Goal: Task Accomplishment & Management: Use online tool/utility

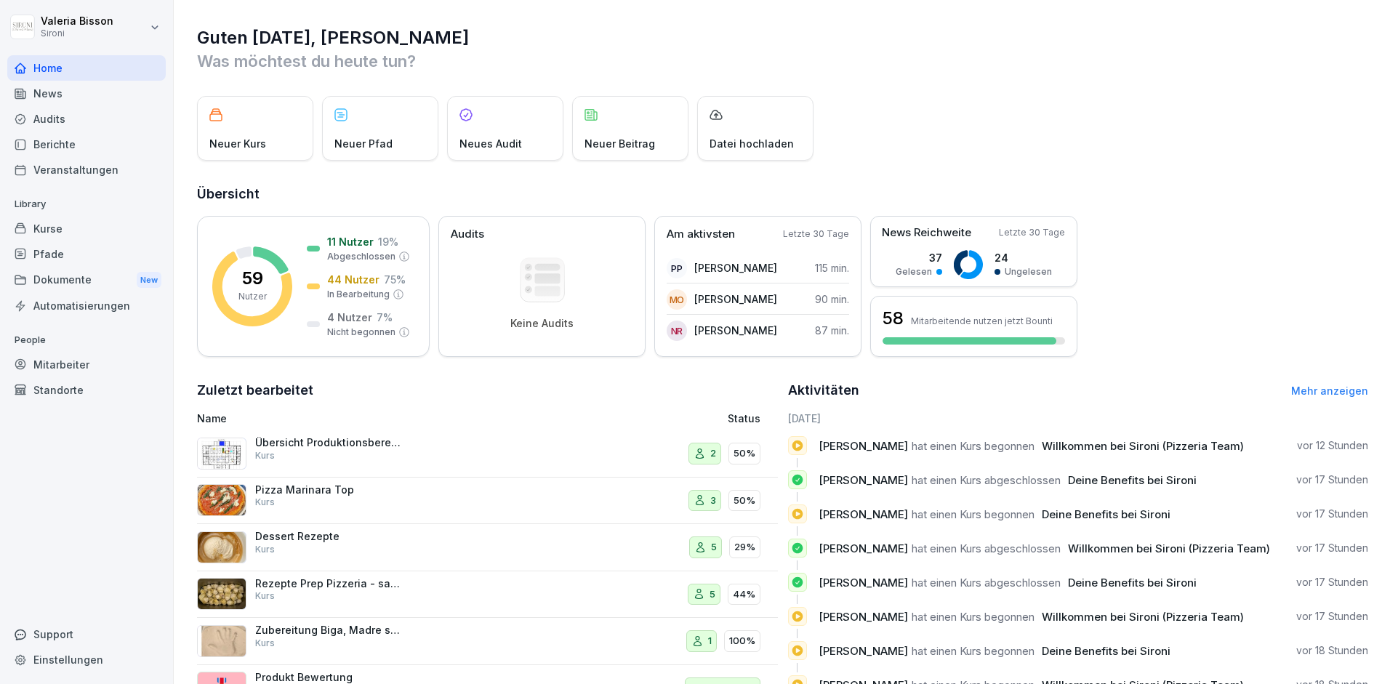
click at [52, 369] on div "Mitarbeiter" at bounding box center [86, 364] width 158 height 25
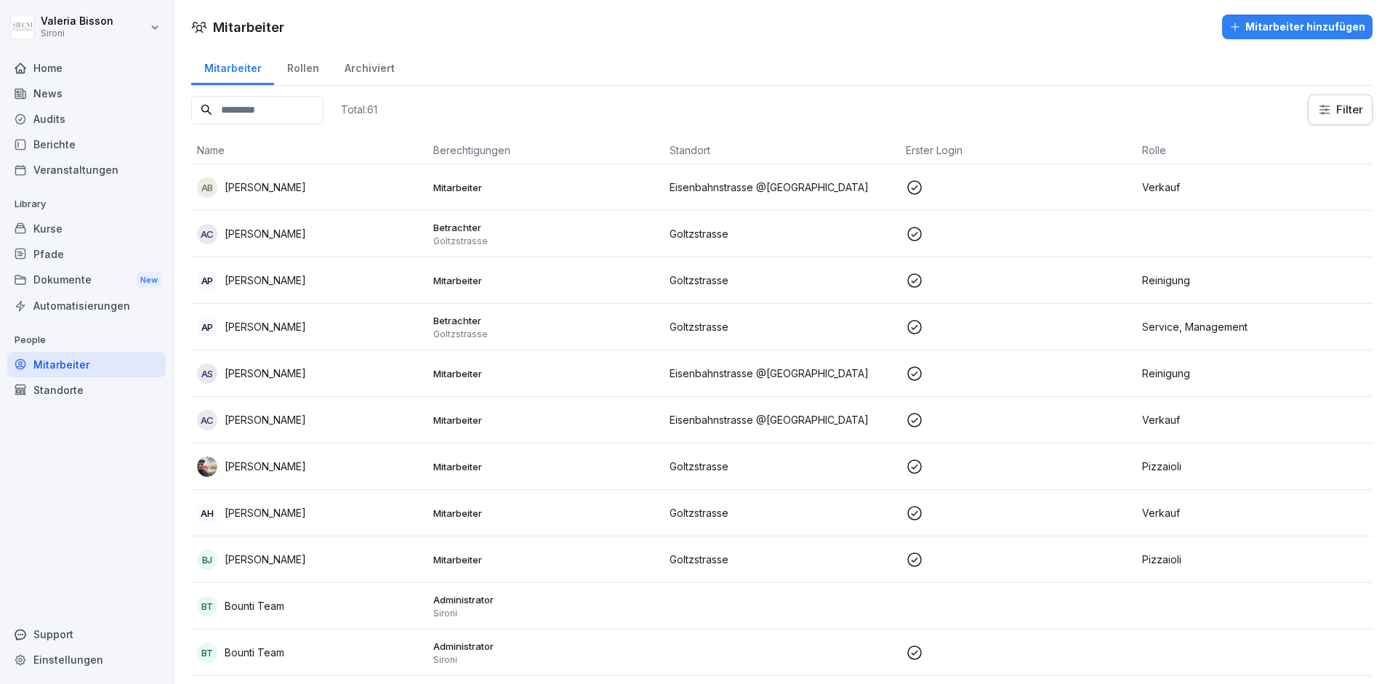
click at [280, 116] on input at bounding box center [257, 110] width 132 height 28
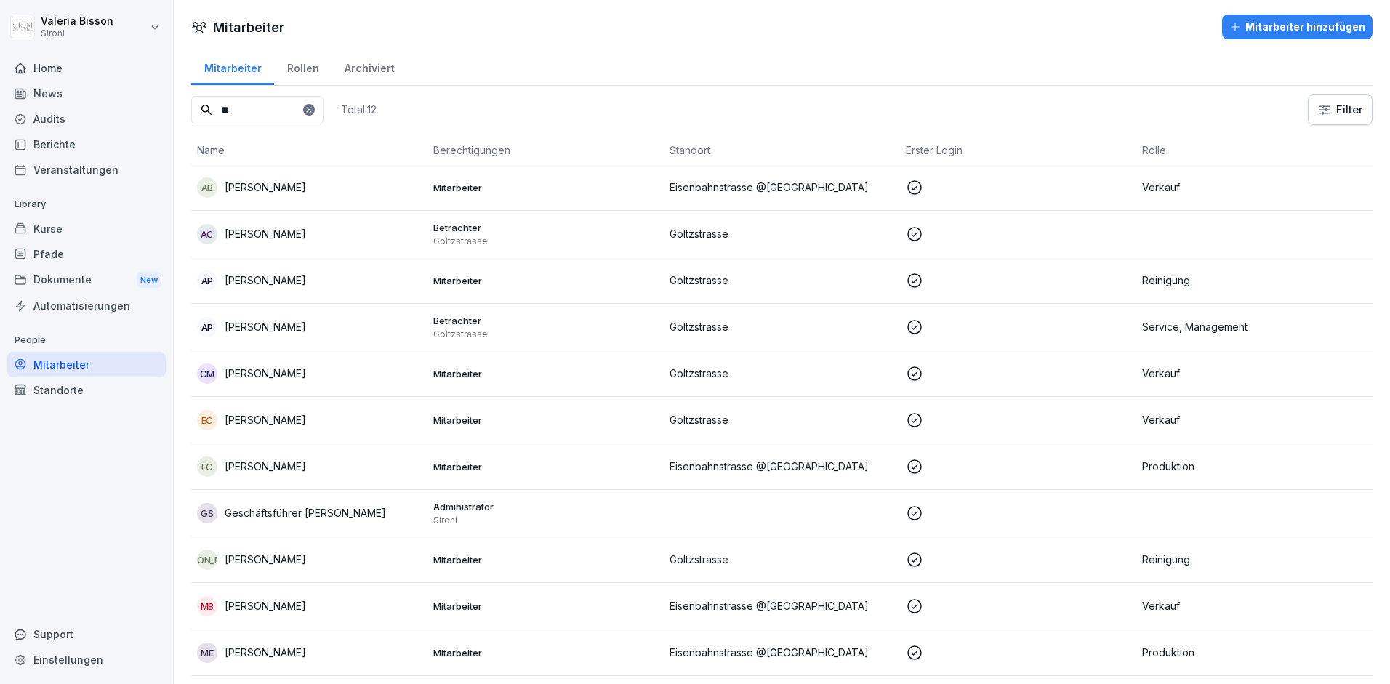
type input "**"
click at [265, 416] on p "Eszter Csordas" at bounding box center [265, 419] width 81 height 15
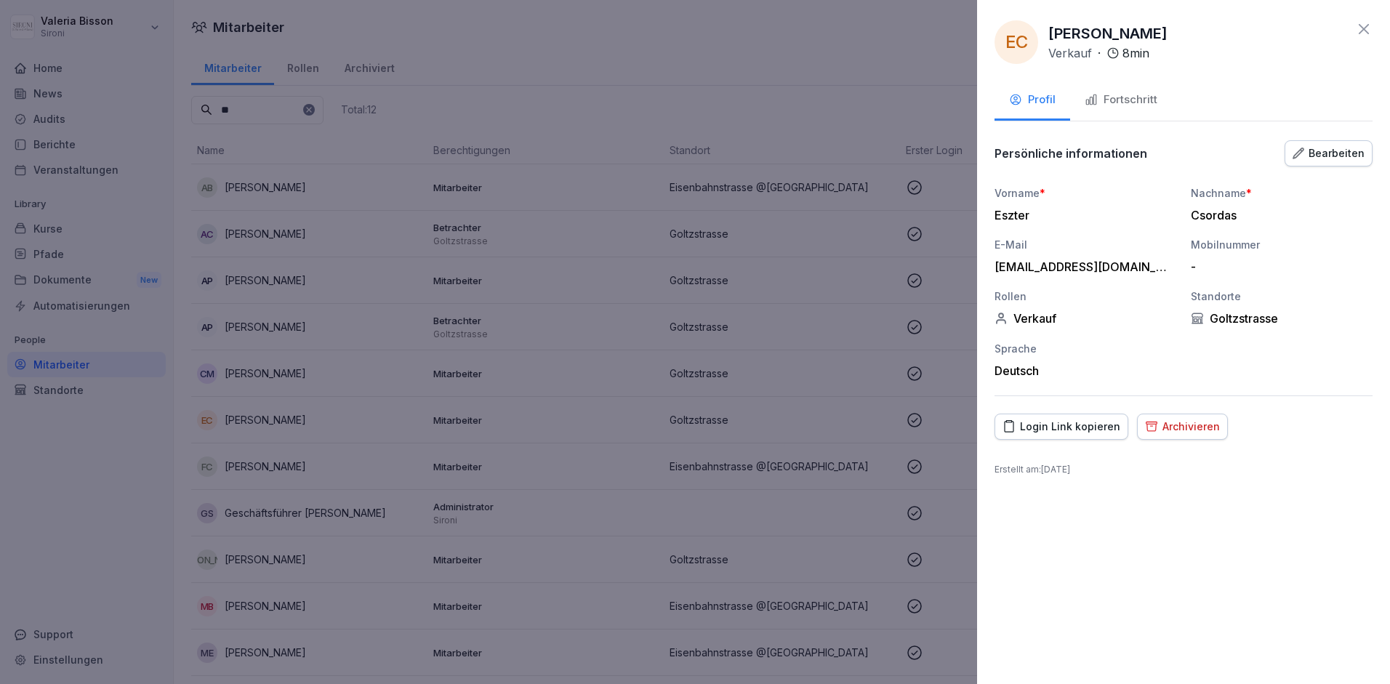
click at [1184, 422] on div "Archivieren" at bounding box center [1182, 427] width 75 height 16
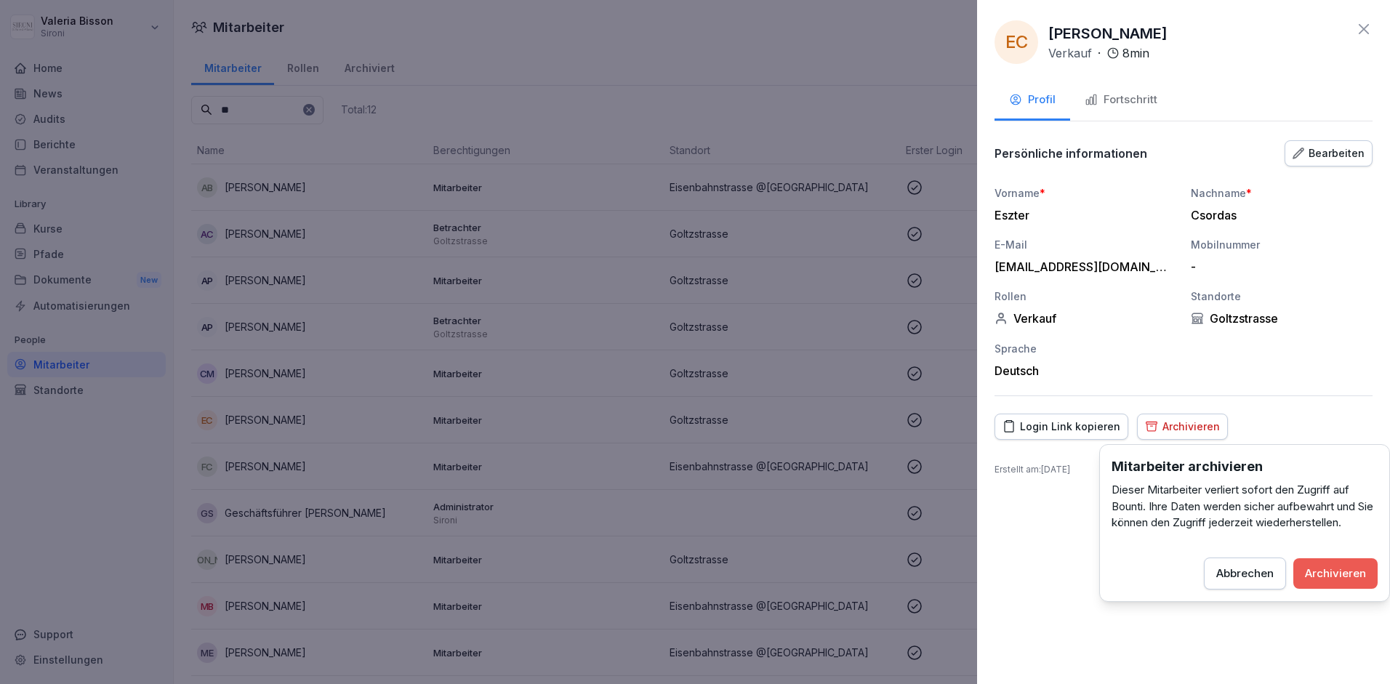
click at [1335, 577] on div "Archivieren" at bounding box center [1335, 574] width 61 height 16
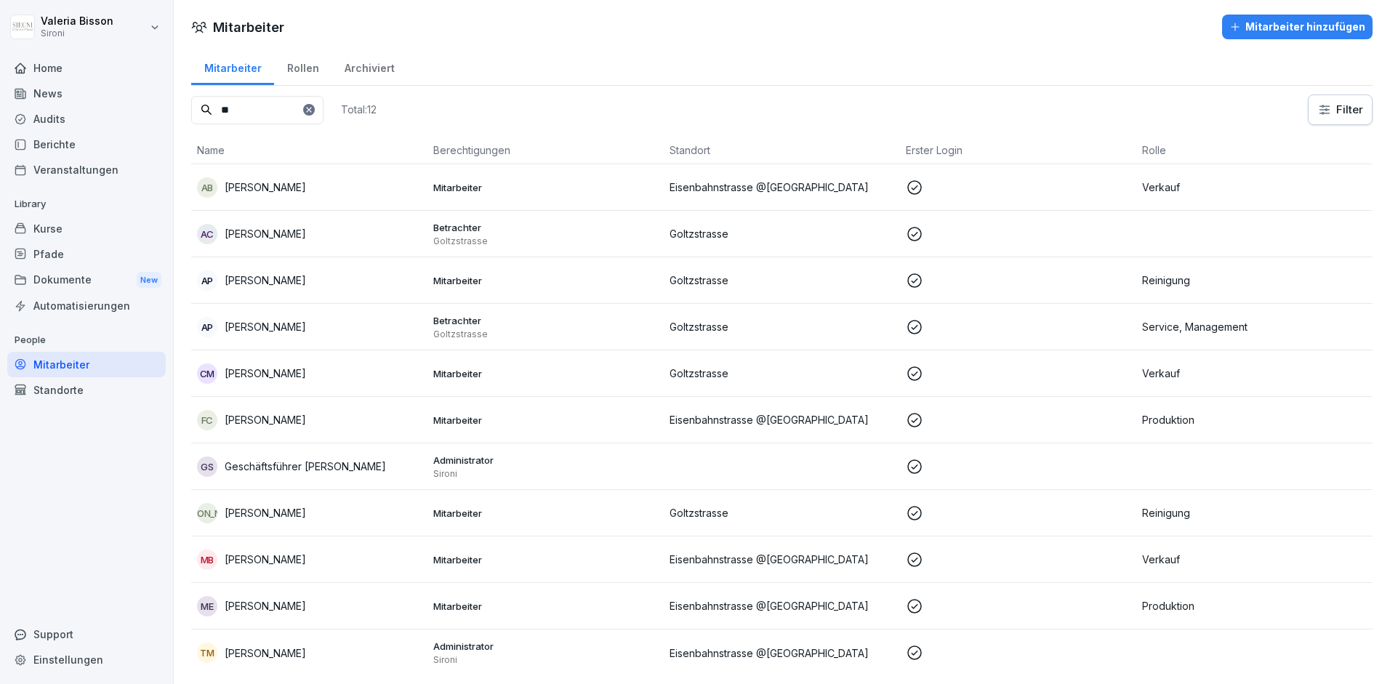
click at [52, 228] on div "Kurse" at bounding box center [86, 228] width 158 height 25
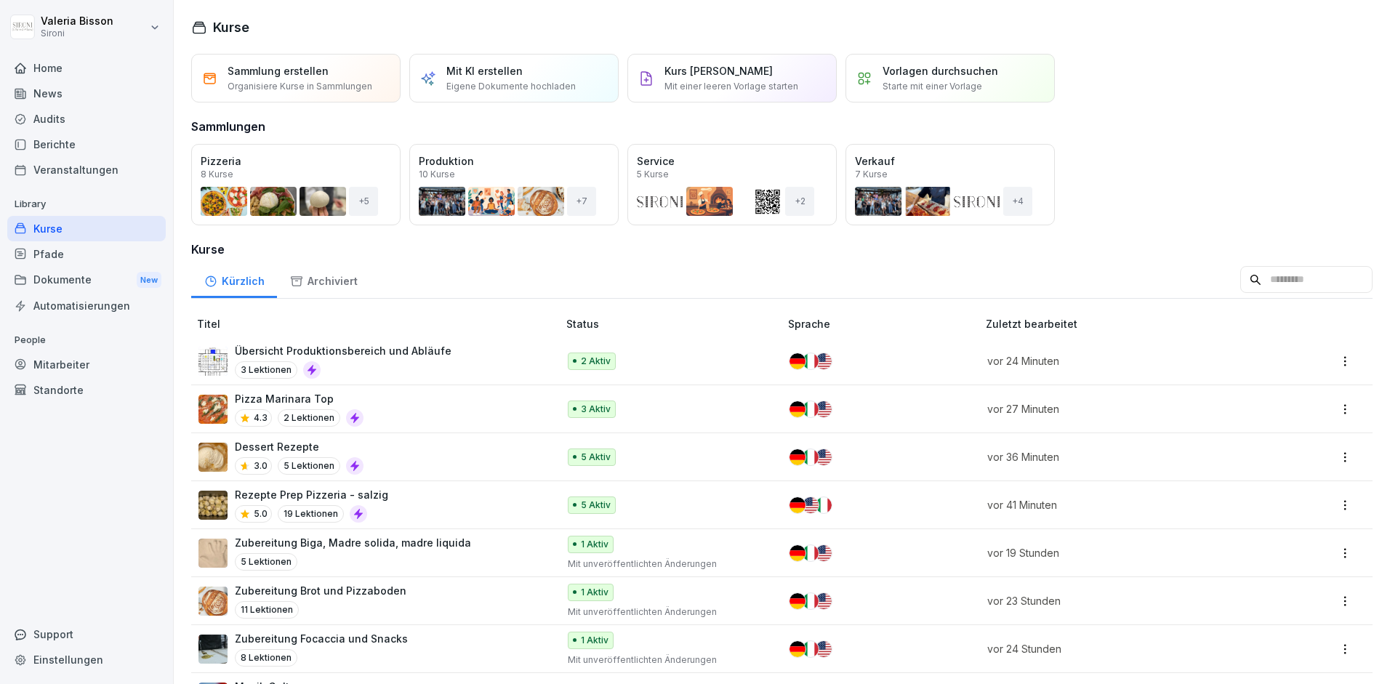
click at [1294, 268] on input at bounding box center [1306, 280] width 132 height 28
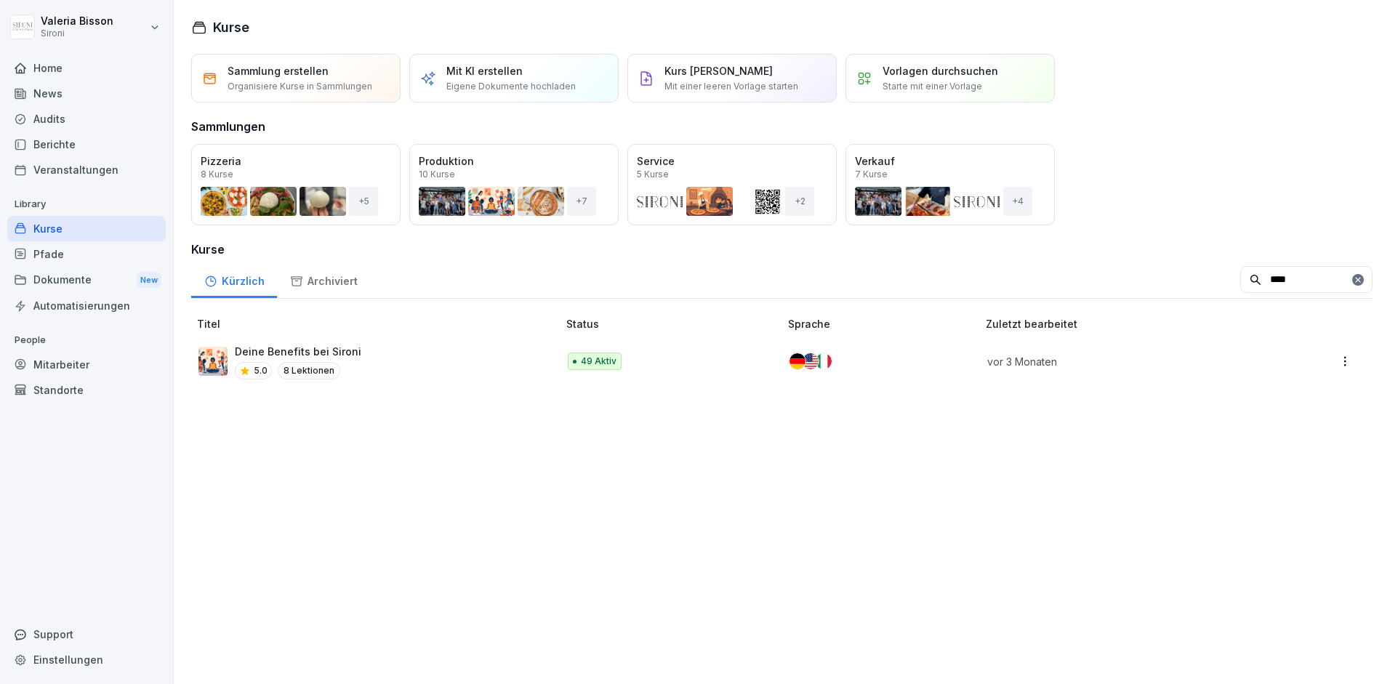
type input "****"
click at [368, 356] on div "Deine Benefits bei Sironi 5.0 8 Lektionen" at bounding box center [370, 362] width 345 height 36
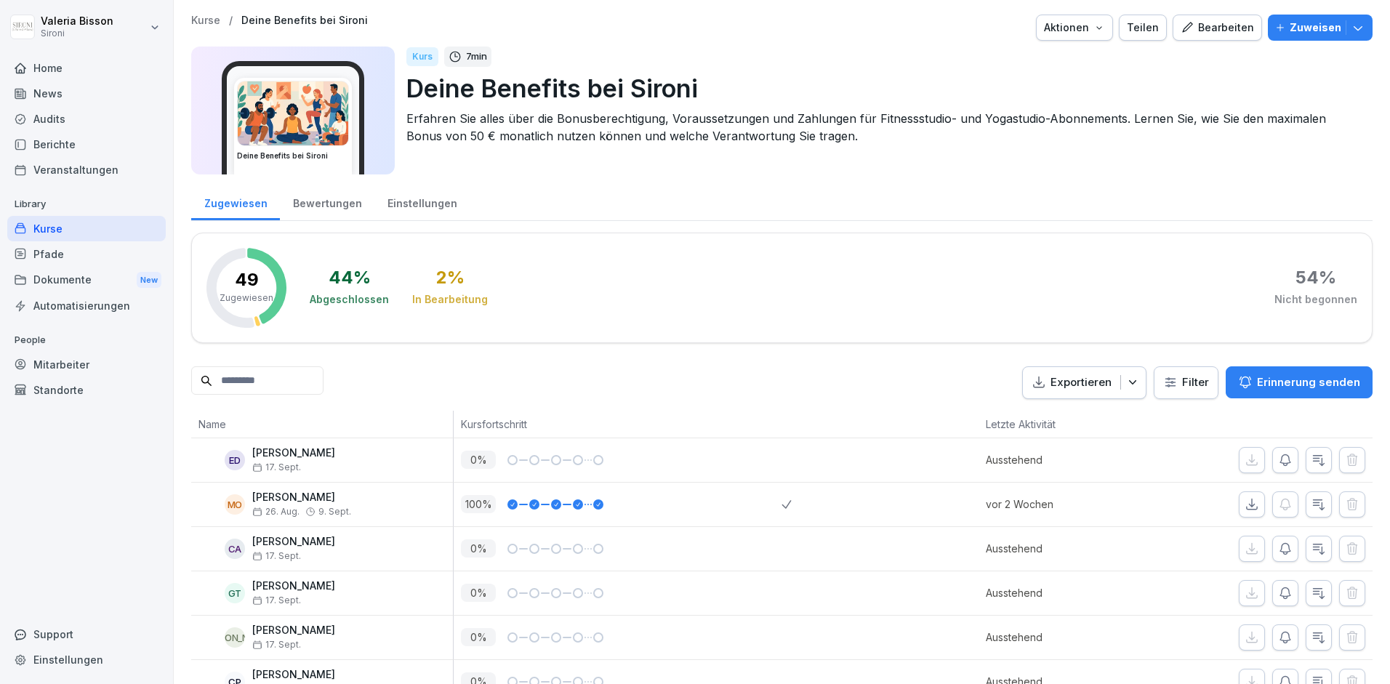
click at [1351, 28] on icon "button" at bounding box center [1358, 27] width 15 height 15
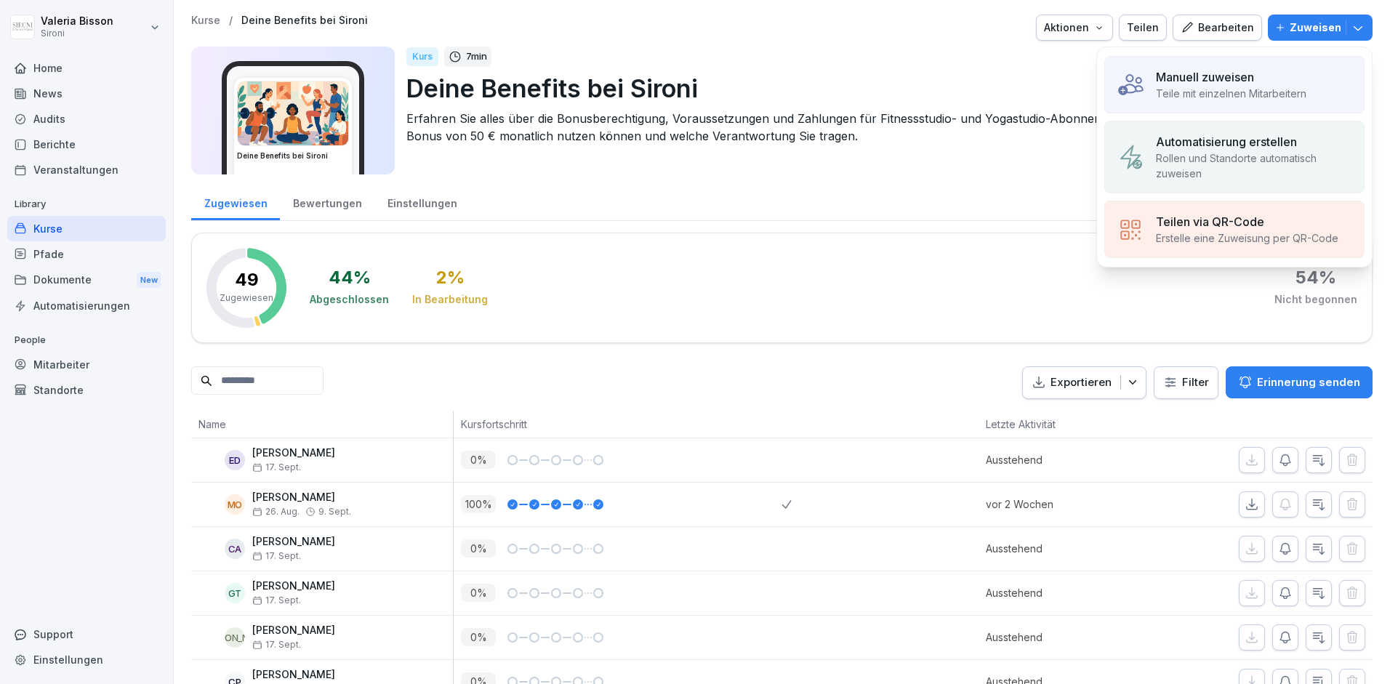
click at [1283, 84] on div "Manuell zuweisen" at bounding box center [1231, 76] width 150 height 17
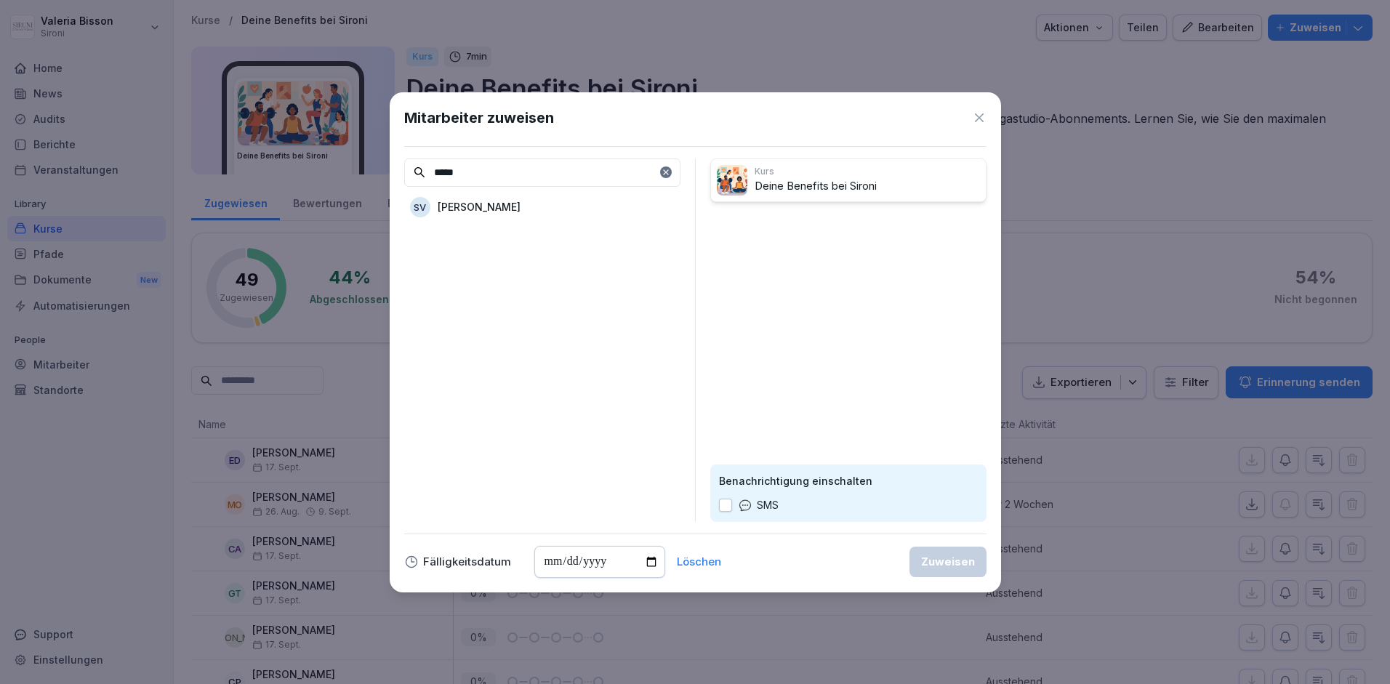
type input "*****"
click at [473, 204] on p "[PERSON_NAME]" at bounding box center [479, 206] width 83 height 15
click at [936, 561] on div "Zuweisen" at bounding box center [948, 562] width 54 height 16
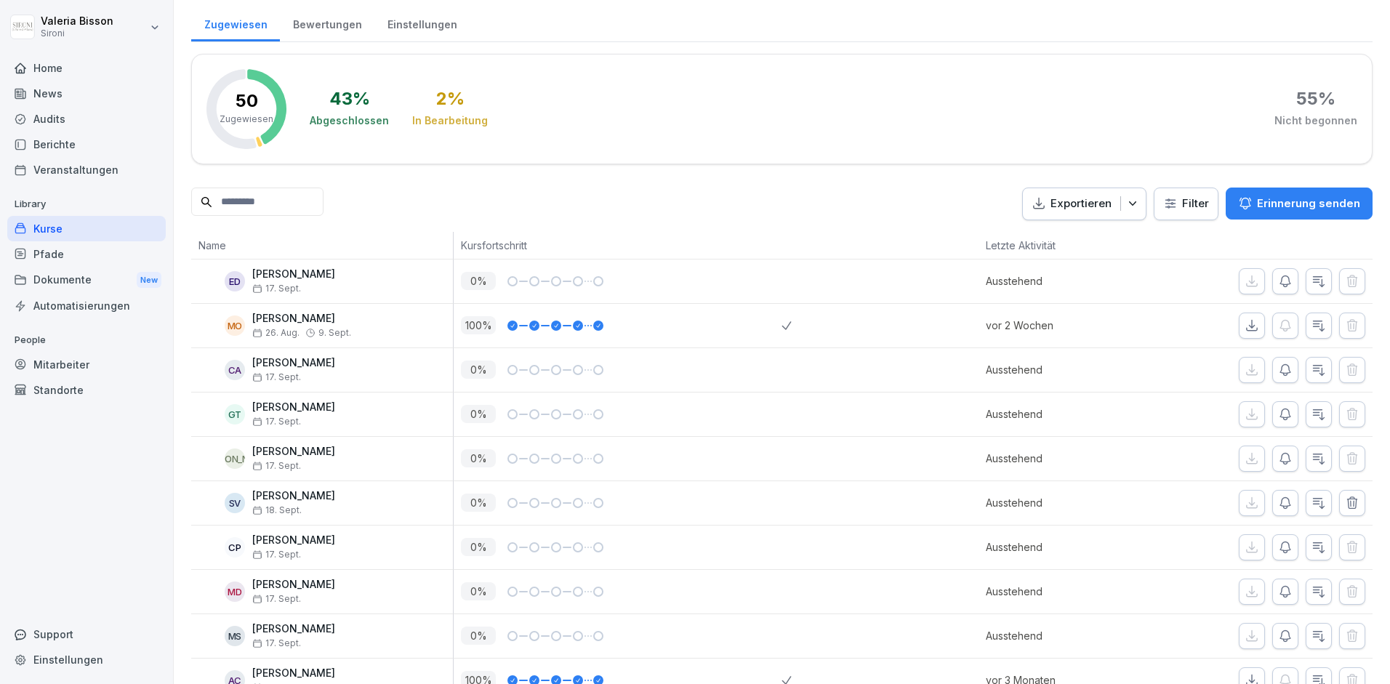
scroll to position [242, 0]
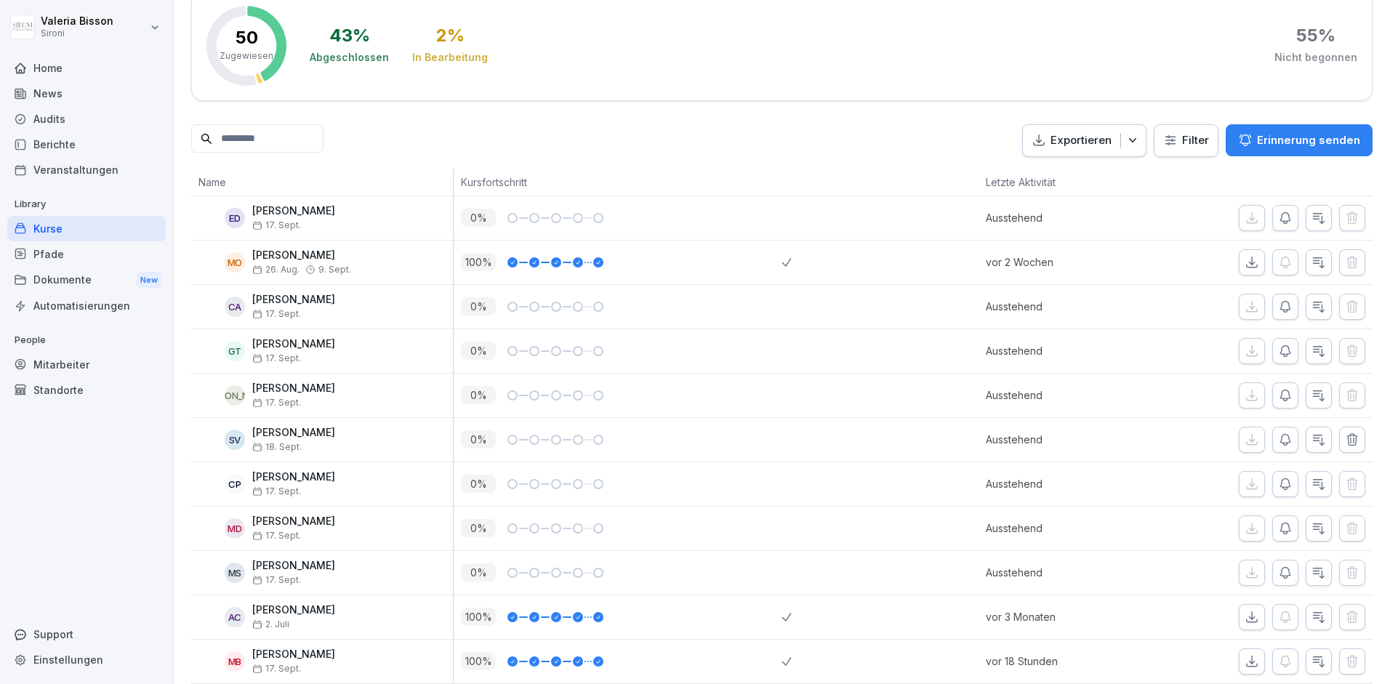
click at [1190, 140] on html "[PERSON_NAME] Sironi Home News Audits Berichte Veranstaltungen Library Kurse Pf…" at bounding box center [695, 342] width 1390 height 684
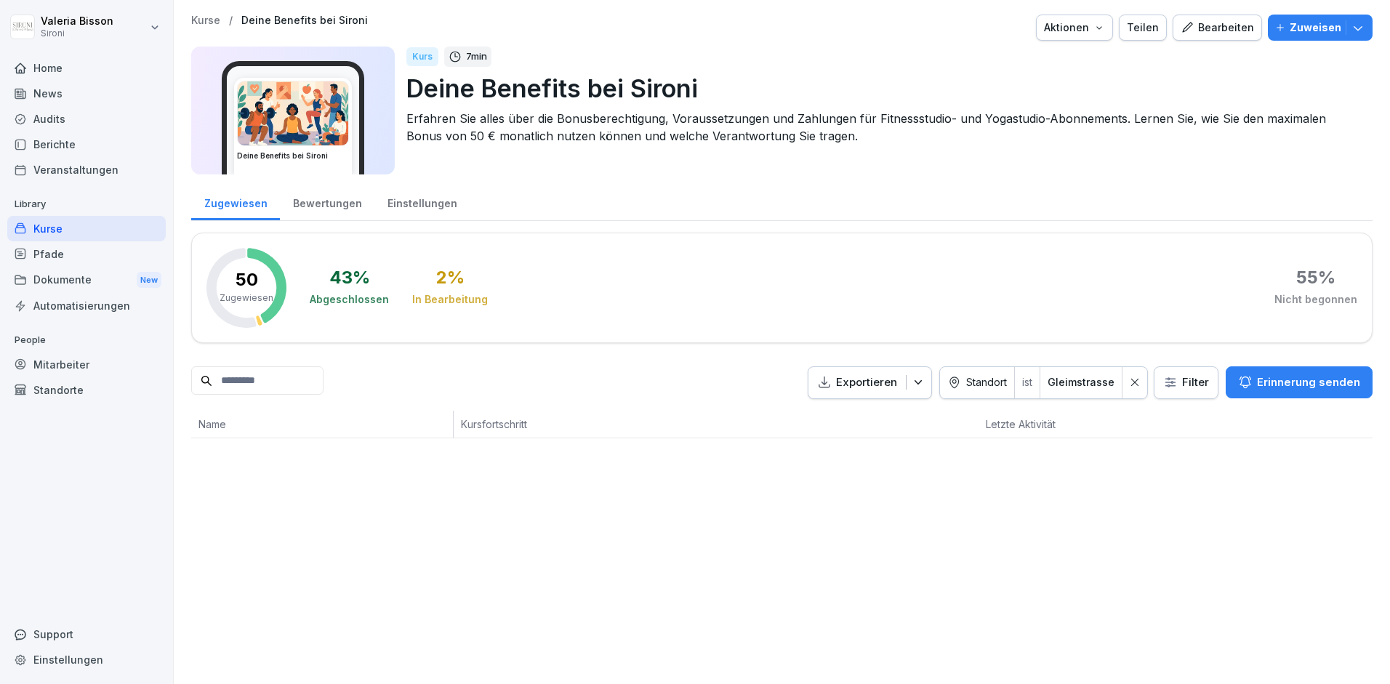
scroll to position [0, 0]
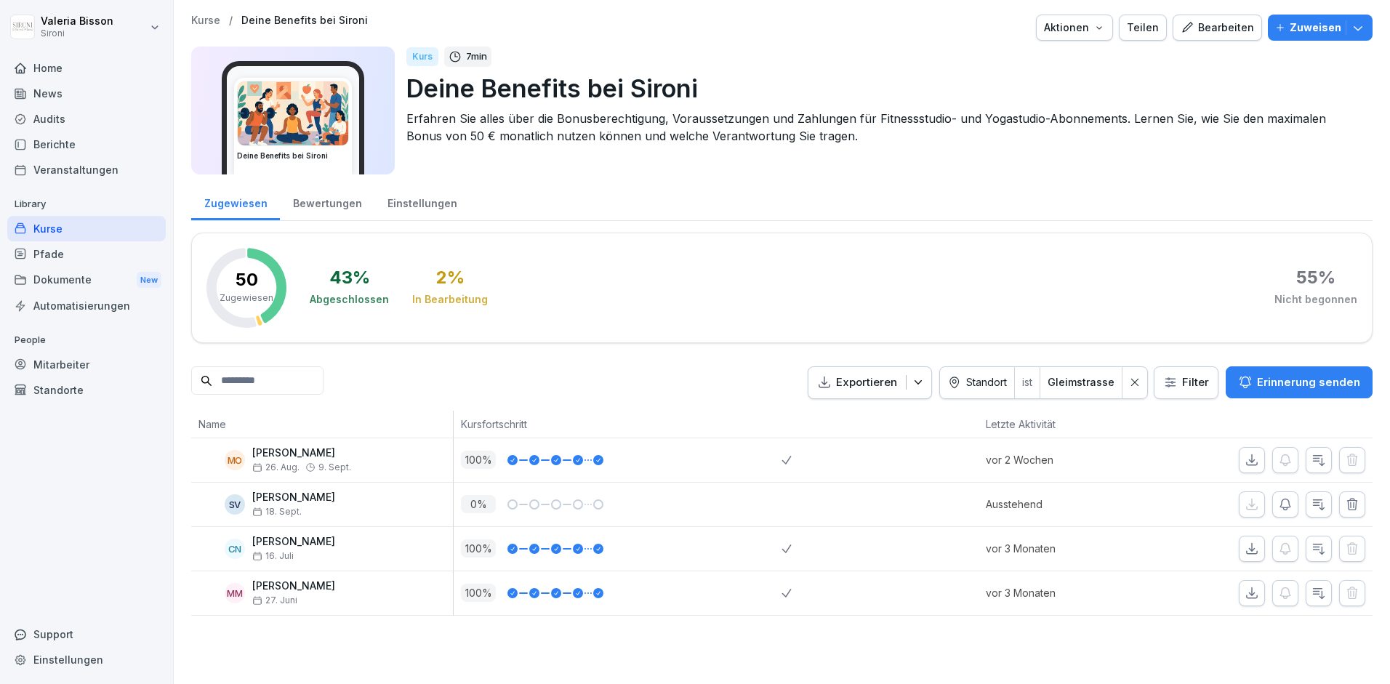
click at [1362, 25] on icon "button" at bounding box center [1358, 27] width 15 height 15
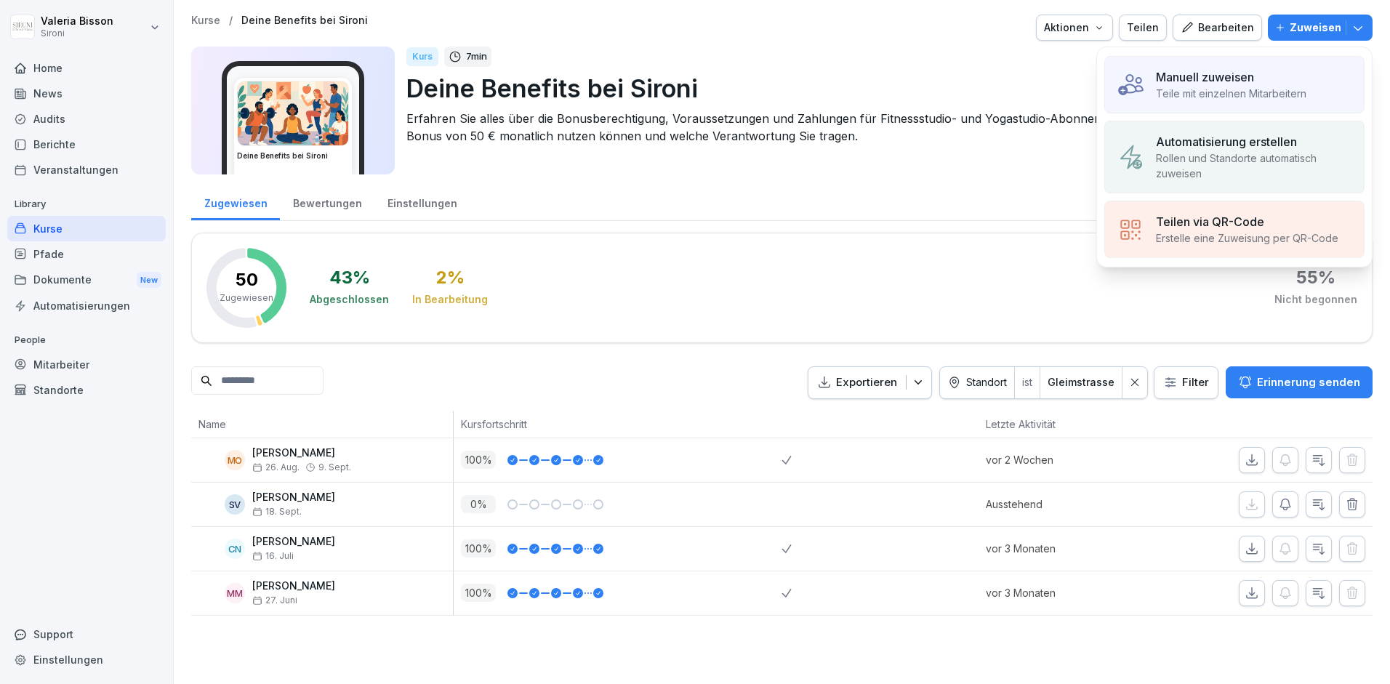
click at [1174, 78] on p "Manuell zuweisen" at bounding box center [1205, 76] width 98 height 17
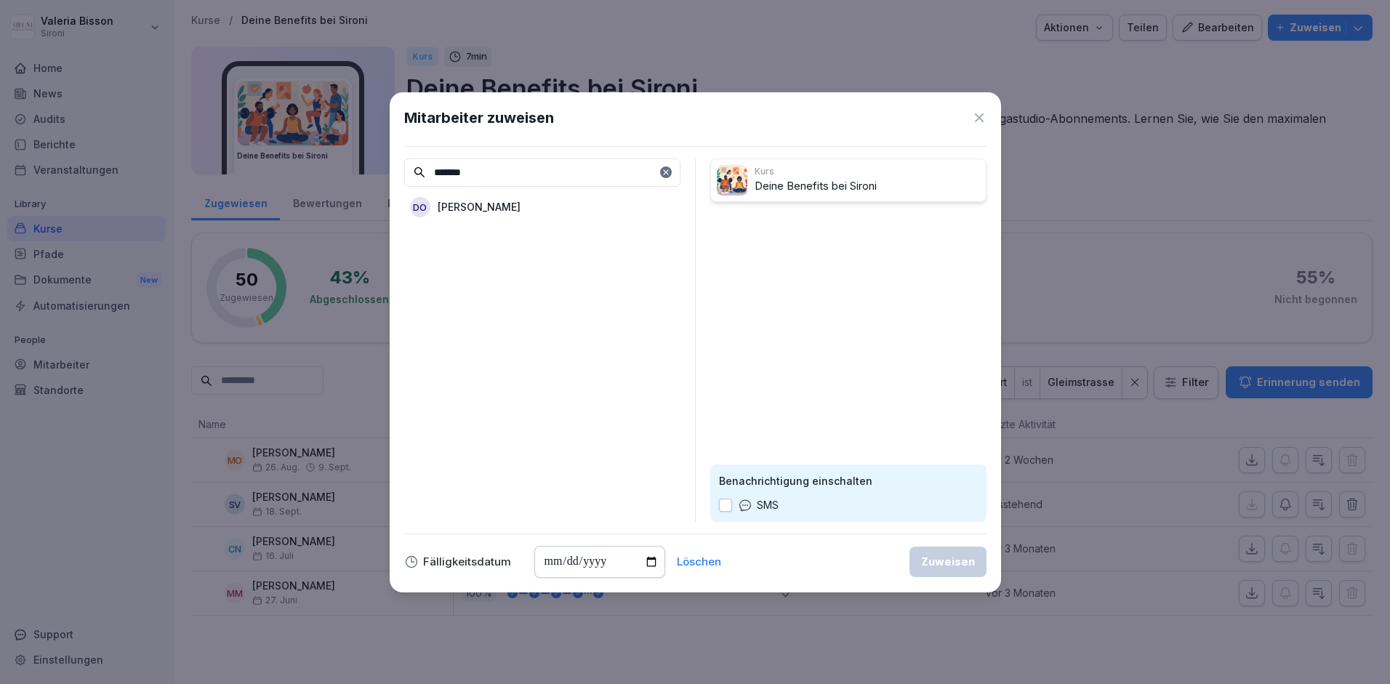
type input "*******"
click at [486, 201] on p "[PERSON_NAME]" at bounding box center [479, 206] width 83 height 15
click at [942, 561] on div "Zuweisen" at bounding box center [948, 562] width 54 height 16
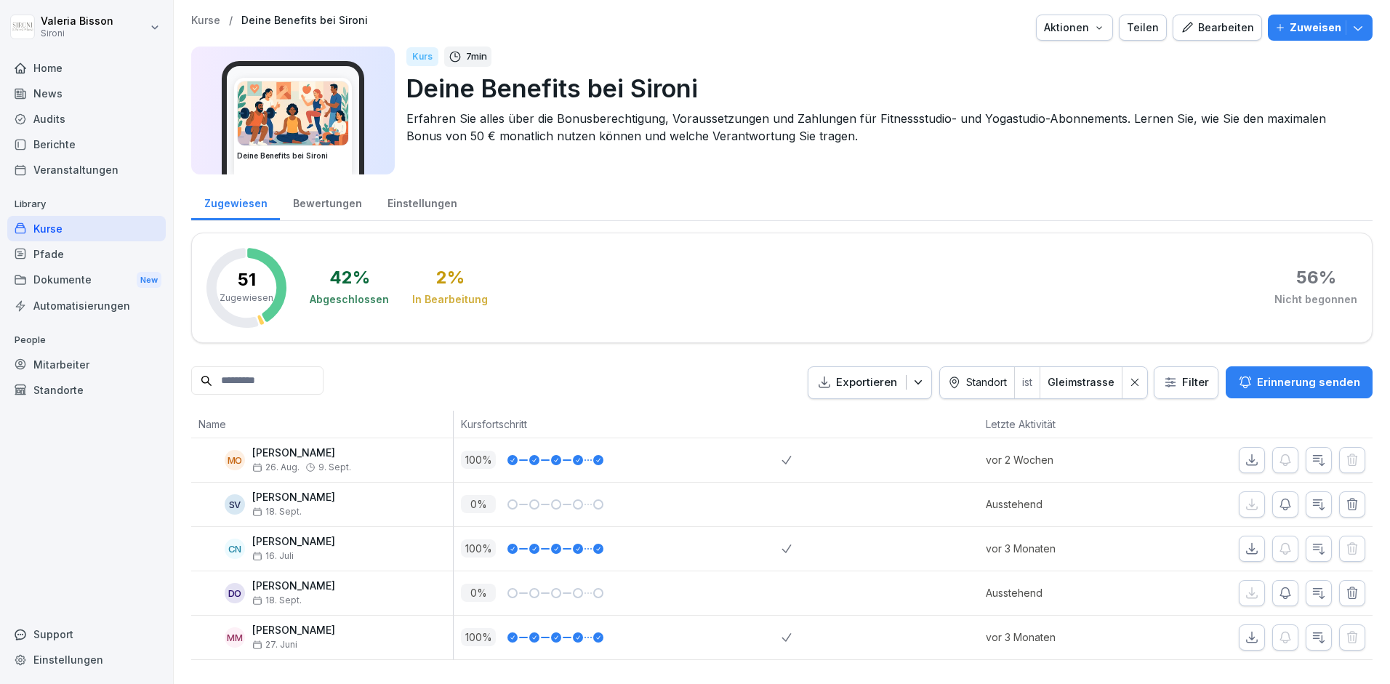
click at [1358, 24] on icon "button" at bounding box center [1358, 27] width 15 height 15
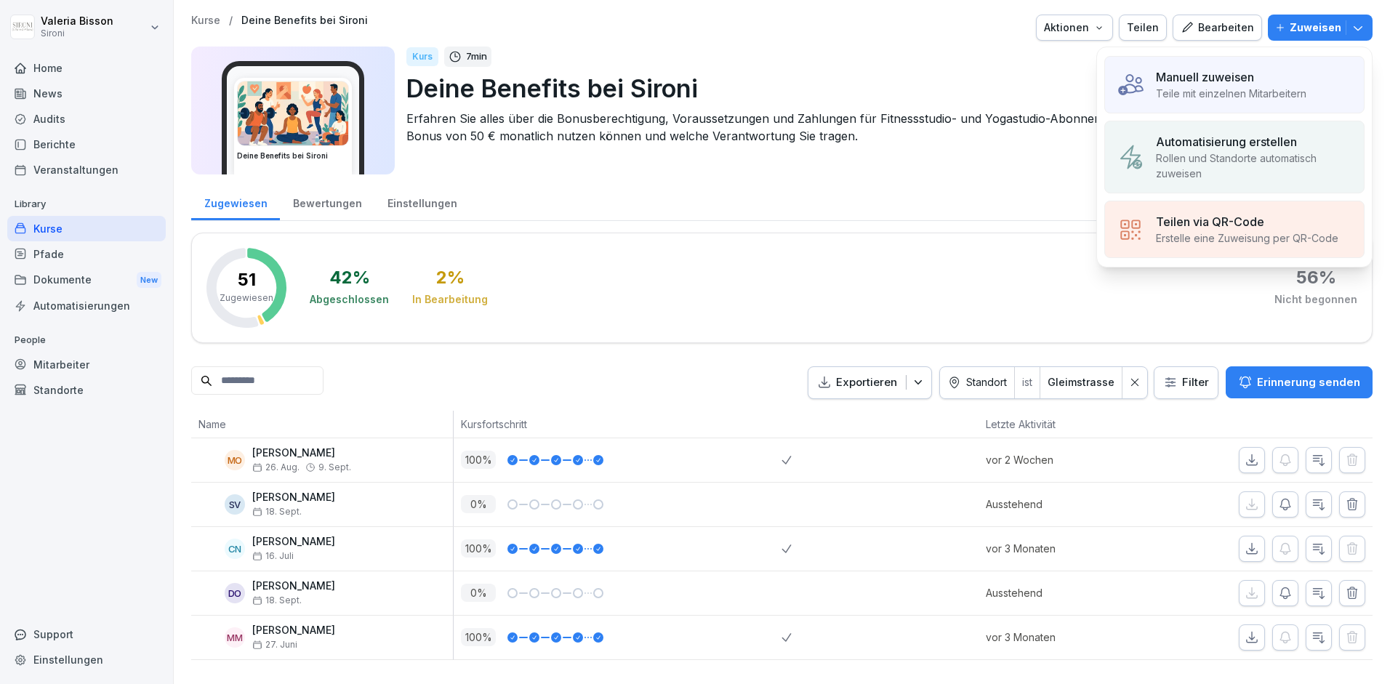
click at [1234, 68] on p "Manuell zuweisen" at bounding box center [1205, 76] width 98 height 17
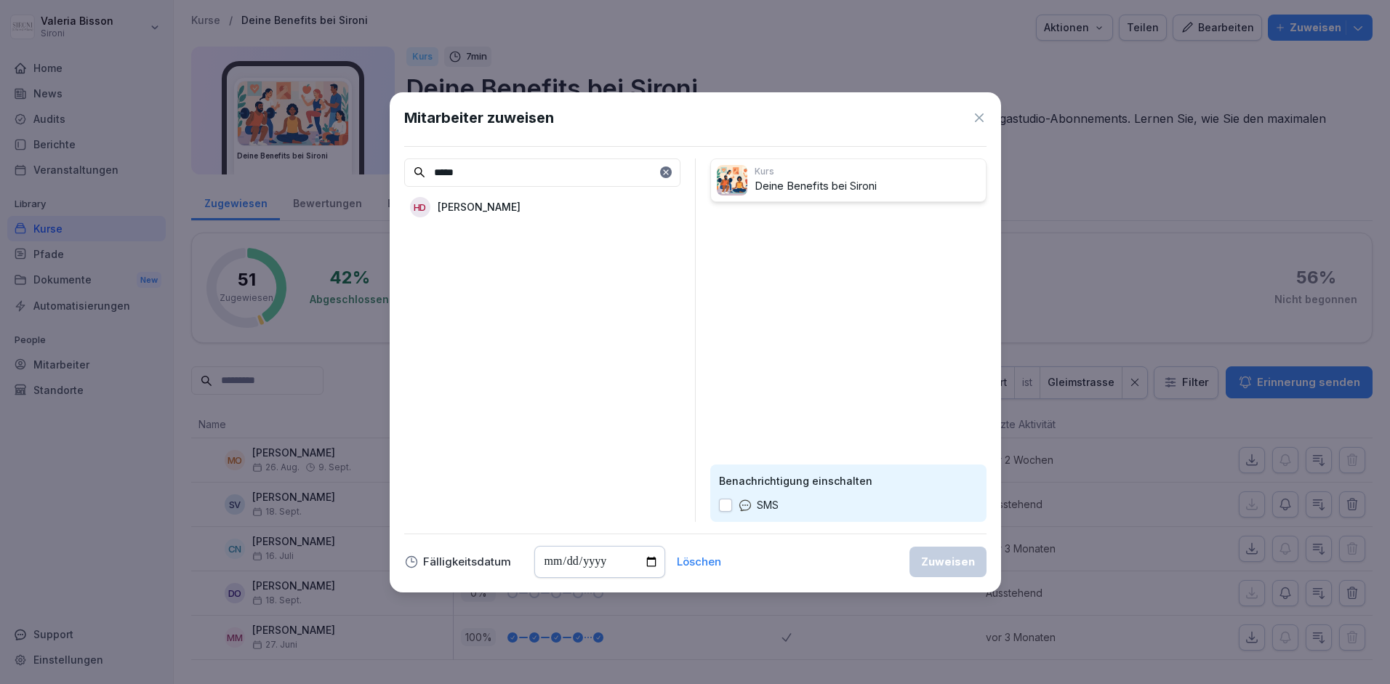
type input "*****"
click at [464, 205] on p "[PERSON_NAME]" at bounding box center [479, 206] width 83 height 15
click at [944, 555] on div "Zuweisen" at bounding box center [948, 562] width 54 height 16
